Goal: Task Accomplishment & Management: Use online tool/utility

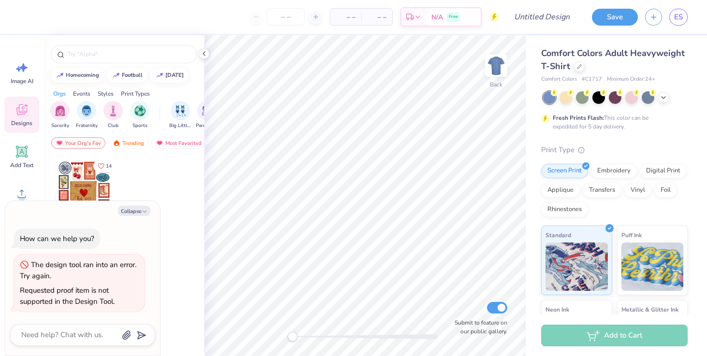
click at [695, 21] on div "Save ES" at bounding box center [646, 17] width 122 height 34
click at [690, 21] on div "Save ES" at bounding box center [646, 17] width 122 height 34
click at [675, 16] on span "ES" at bounding box center [678, 17] width 9 height 11
type textarea "x"
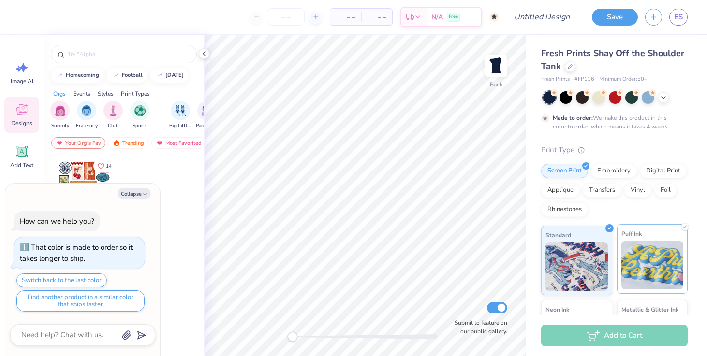
click at [644, 248] on img at bounding box center [652, 265] width 62 height 48
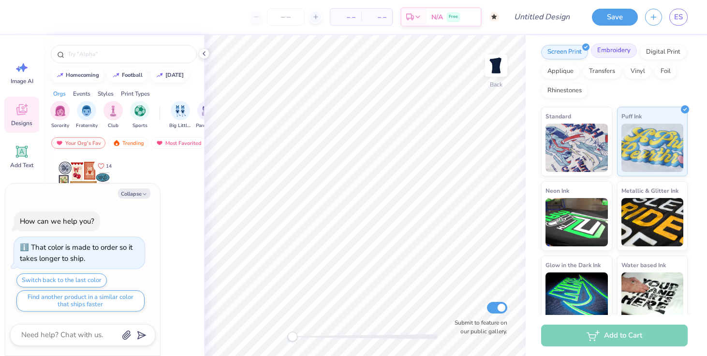
scroll to position [122, 0]
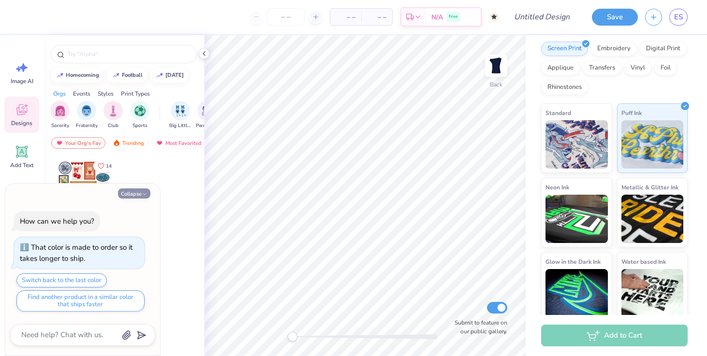
click at [138, 197] on button "Collapse" at bounding box center [134, 194] width 32 height 10
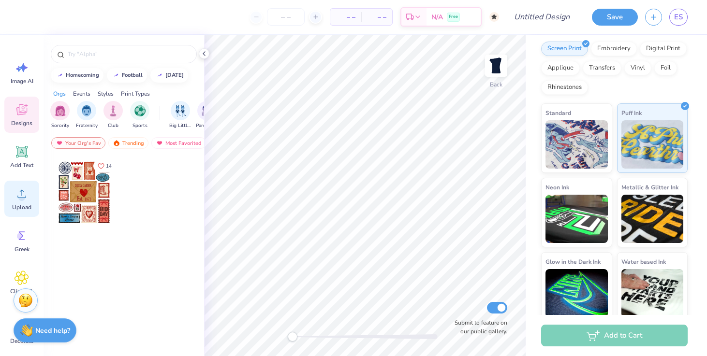
scroll to position [67, 0]
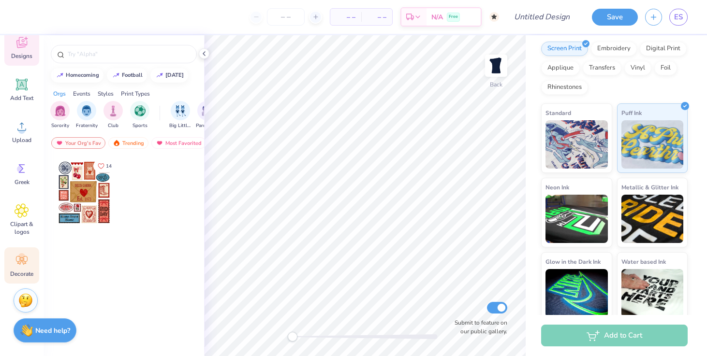
click at [21, 267] on icon at bounding box center [22, 260] width 15 height 15
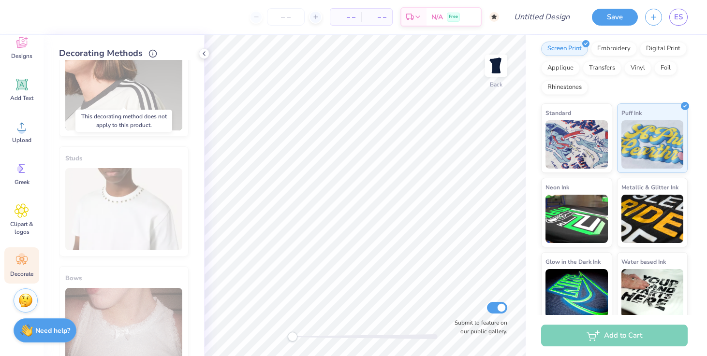
scroll to position [551, 0]
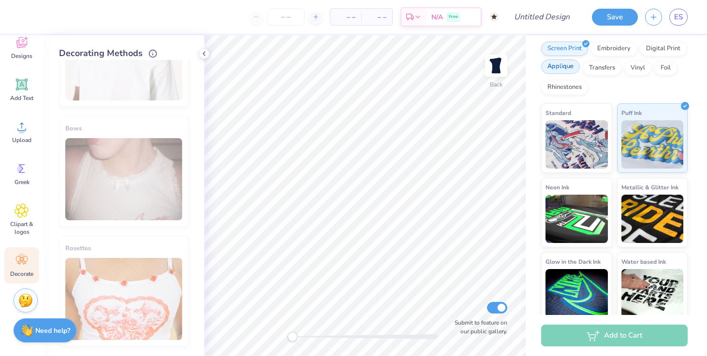
click at [561, 67] on div "Applique" at bounding box center [560, 66] width 39 height 15
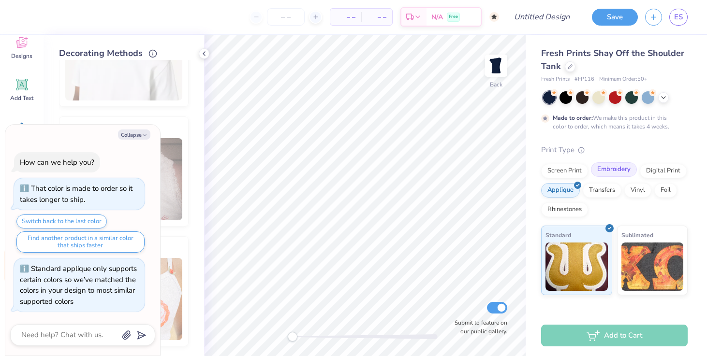
click at [611, 171] on div "Embroidery" at bounding box center [614, 170] width 46 height 15
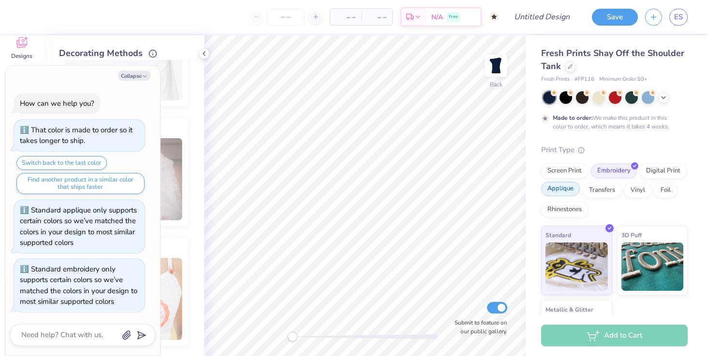
click at [561, 189] on div "Applique" at bounding box center [560, 189] width 39 height 15
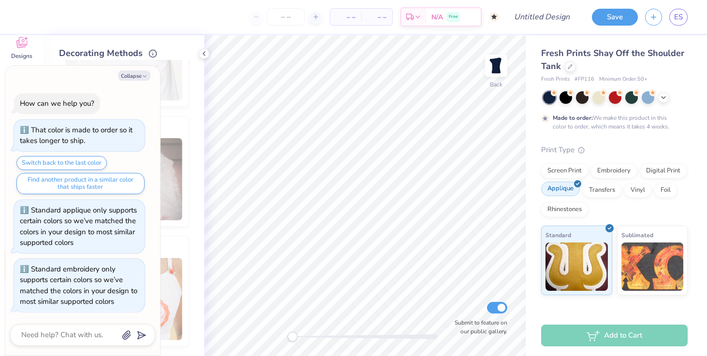
scroll to position [59, 0]
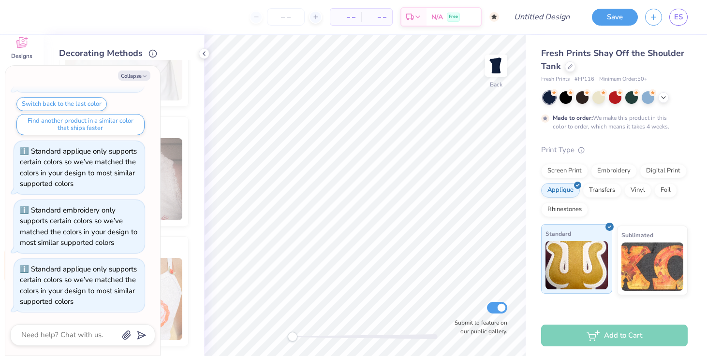
click at [579, 266] on img at bounding box center [577, 265] width 62 height 48
click at [130, 74] on button "Collapse" at bounding box center [134, 76] width 32 height 10
type textarea "x"
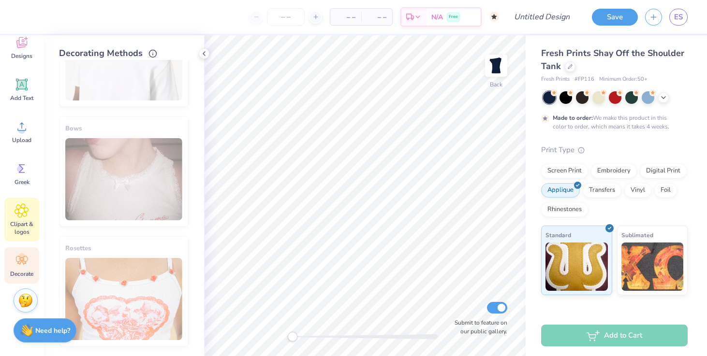
click at [9, 231] on span "Clipart & logos" at bounding box center [22, 228] width 32 height 15
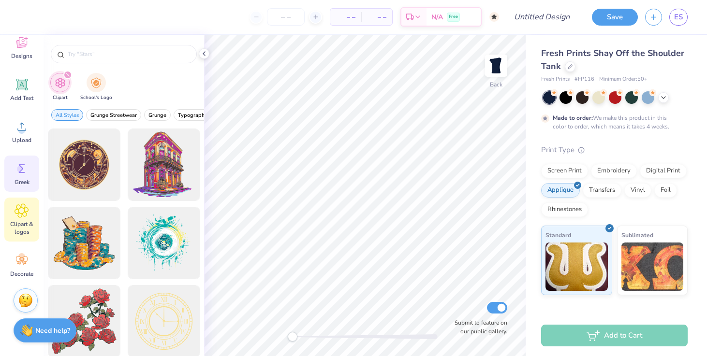
click at [15, 177] on div "Greek" at bounding box center [21, 174] width 35 height 36
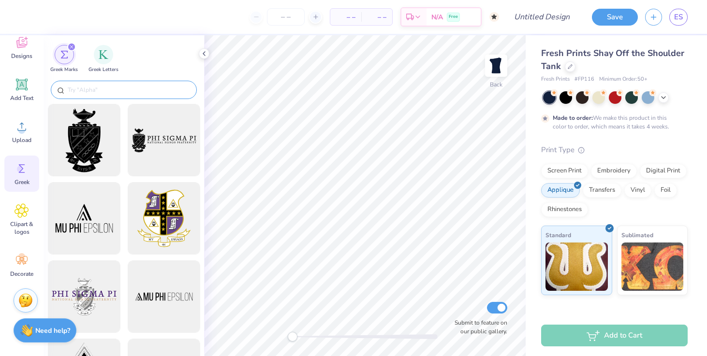
click at [134, 88] on input "text" at bounding box center [129, 90] width 124 height 10
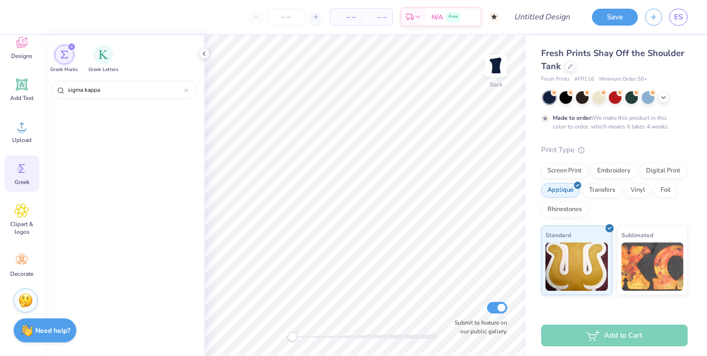
scroll to position [2176, 0]
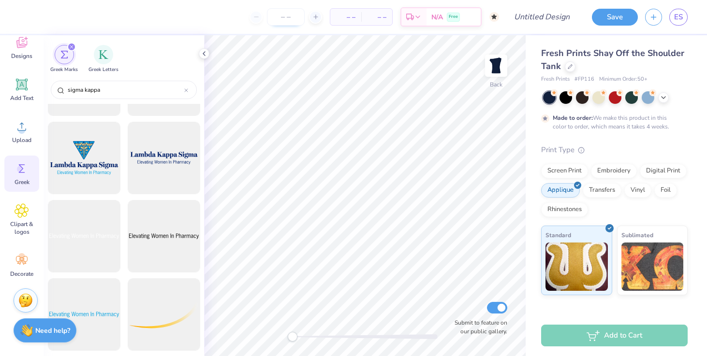
type input "sigma kappa"
click at [146, 96] on div "sigma kappa" at bounding box center [124, 90] width 146 height 18
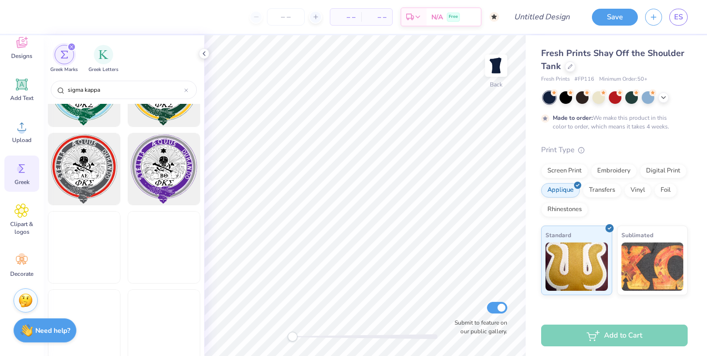
scroll to position [3463, 0]
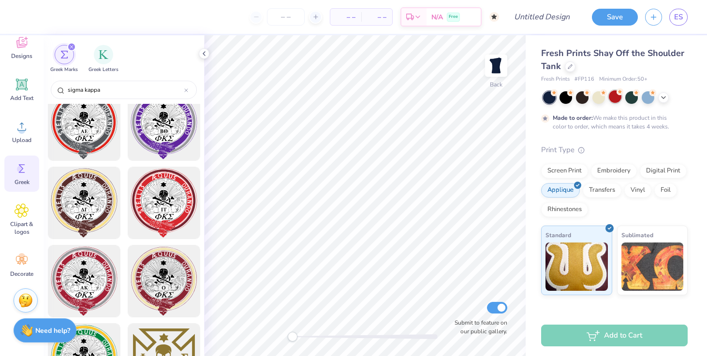
click at [614, 92] on div at bounding box center [615, 96] width 13 height 13
click at [564, 98] on div at bounding box center [566, 96] width 13 height 13
click at [581, 98] on div at bounding box center [582, 96] width 13 height 13
click at [563, 102] on div at bounding box center [566, 96] width 13 height 13
click at [22, 213] on icon at bounding box center [22, 211] width 6 height 6
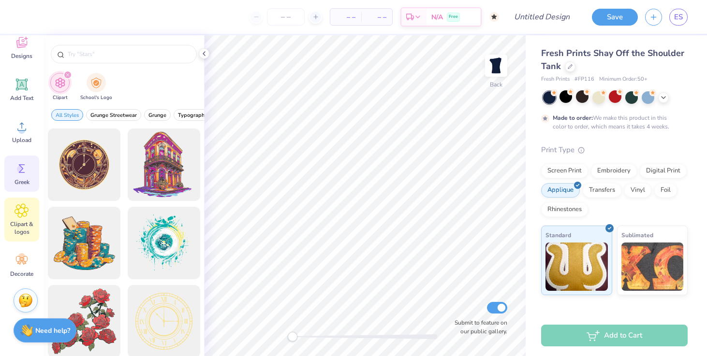
click at [21, 177] on div "Greek" at bounding box center [21, 174] width 35 height 36
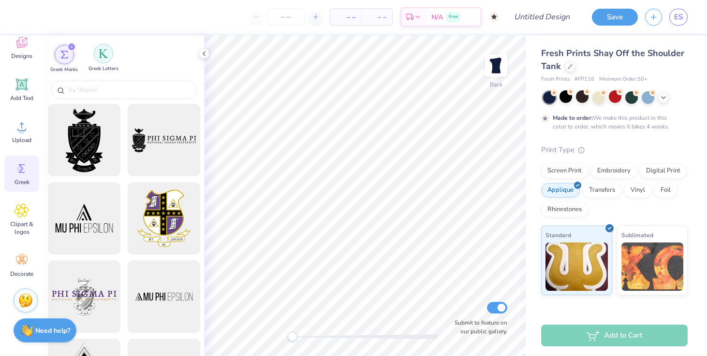
click at [106, 51] on img "filter for Greek Letters" at bounding box center [104, 54] width 10 height 10
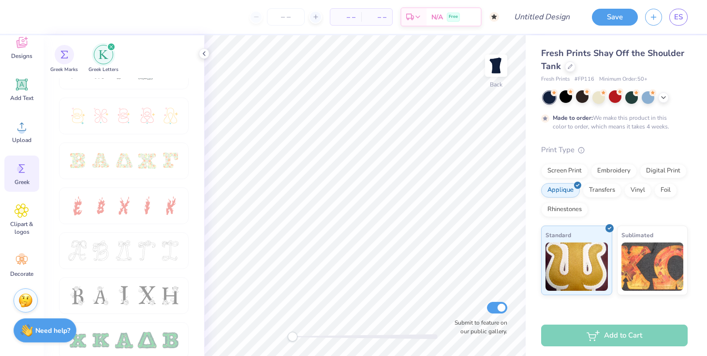
scroll to position [250, 0]
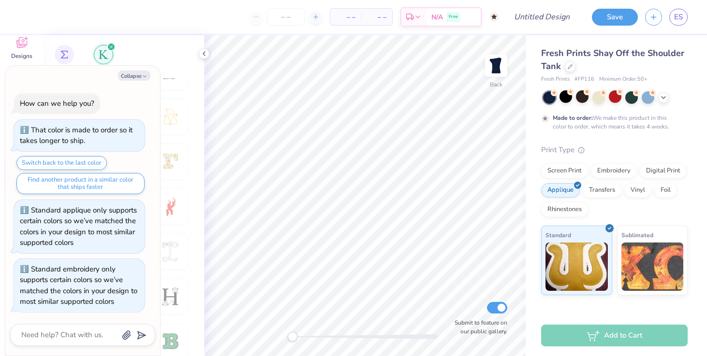
type textarea "x"
